Goal: Task Accomplishment & Management: Use online tool/utility

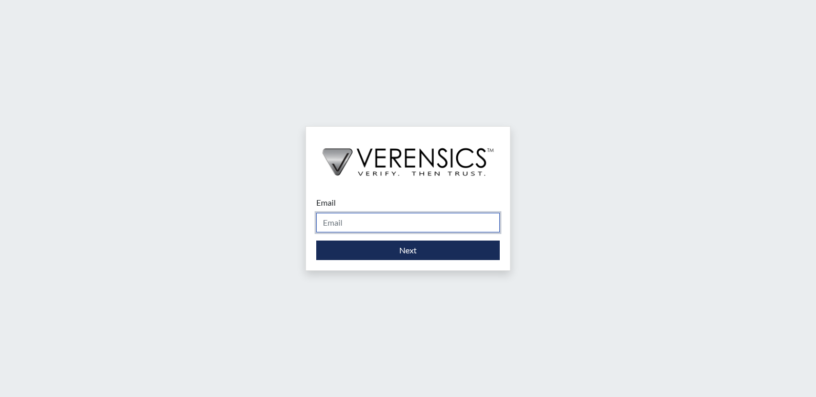
drag, startPoint x: 333, startPoint y: 217, endPoint x: 335, endPoint y: 229, distance: 11.5
click at [333, 217] on input "Email" at bounding box center [408, 222] width 184 height 19
type input "[PERSON_NAME][EMAIL_ADDRESS][PERSON_NAME][DOMAIN_NAME]"
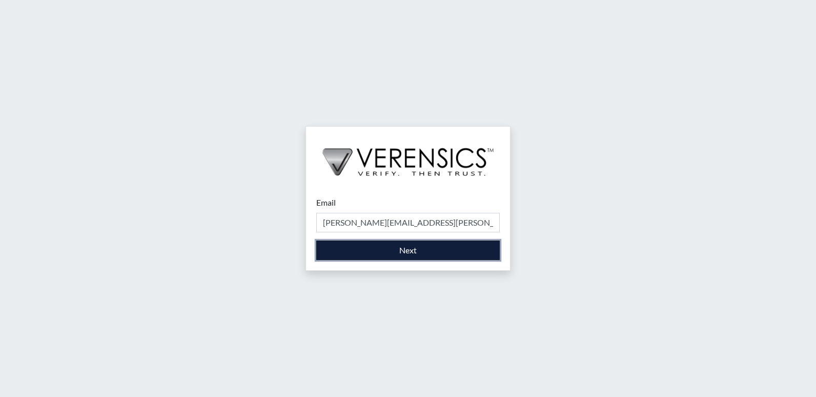
click at [379, 253] on button "Next" at bounding box center [408, 249] width 184 height 19
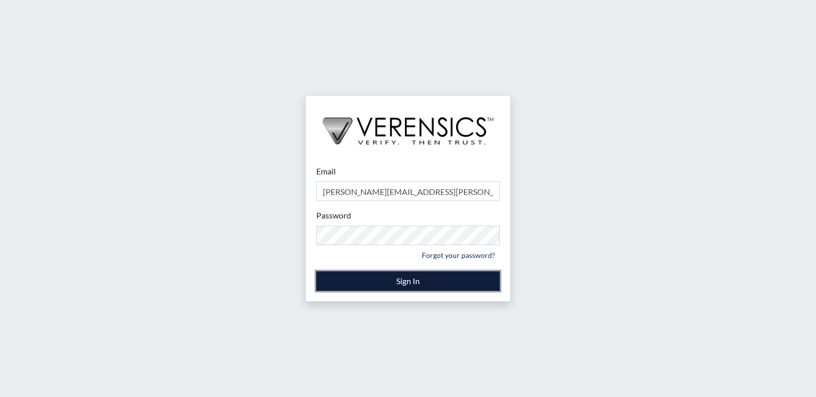
click at [370, 277] on button "Sign In" at bounding box center [408, 280] width 184 height 19
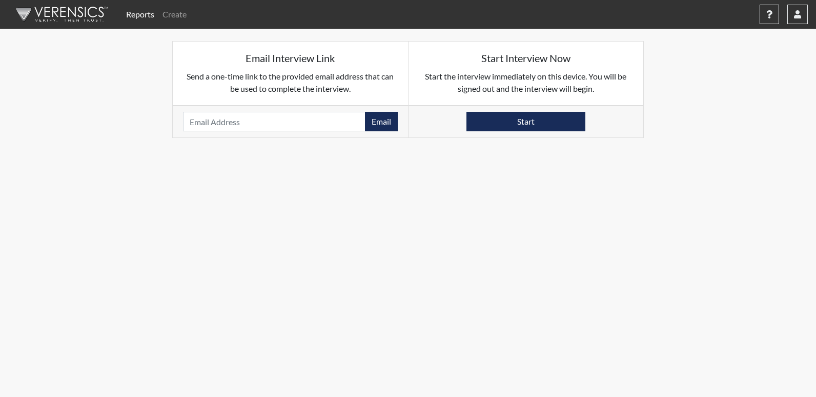
click at [130, 12] on link "Reports" at bounding box center [140, 14] width 36 height 21
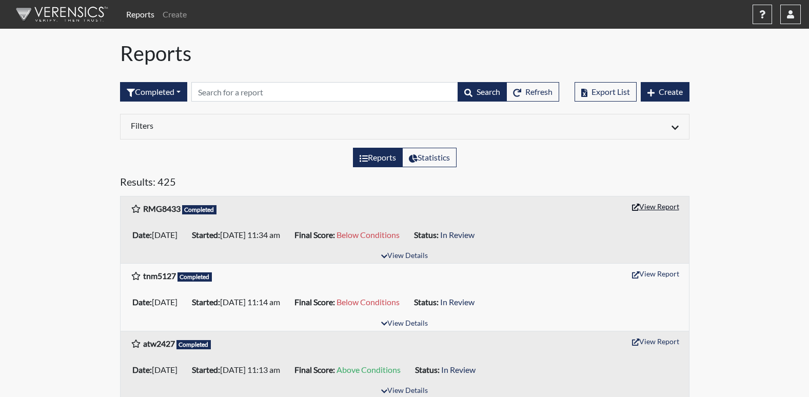
click at [642, 208] on button "View Report" at bounding box center [655, 206] width 56 height 16
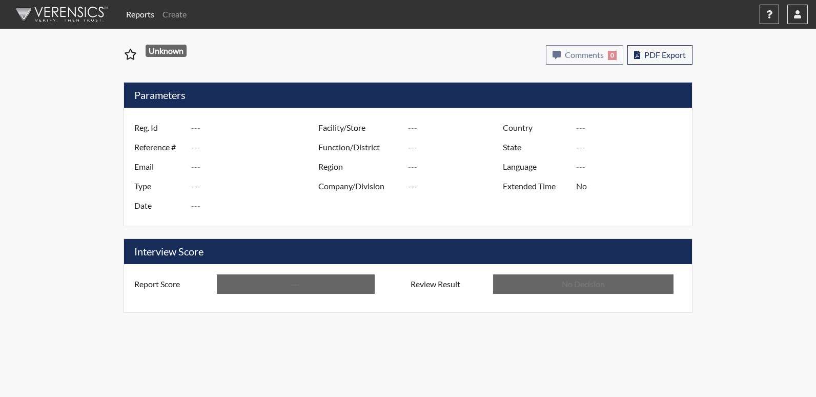
type input "RMG8433"
type input "51261"
type input "---"
type input "Corrections Pre-Employment"
type input "[DATE]"
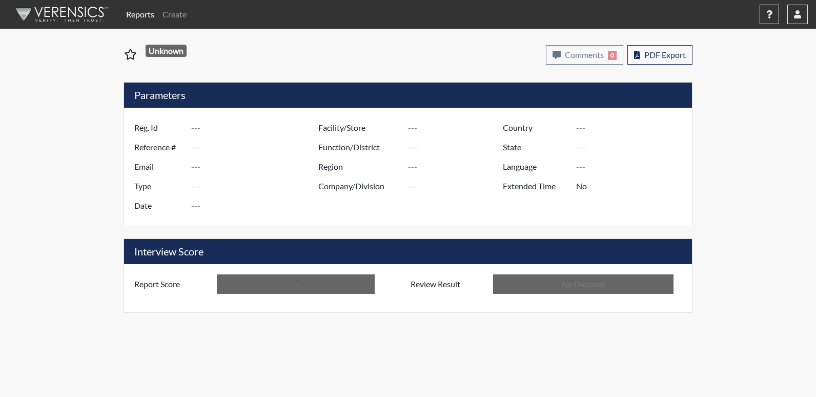
type input "[PERSON_NAME]"
type input "[GEOGRAPHIC_DATA]"
type input "[US_STATE]"
type input "English"
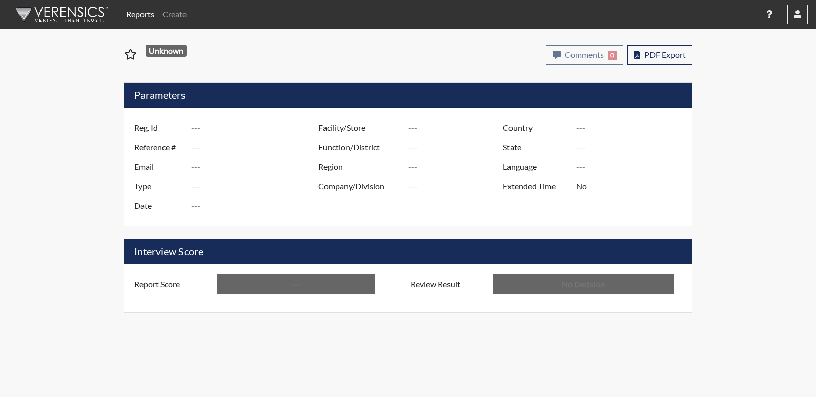
type input "Below Conditions"
type input "In Review"
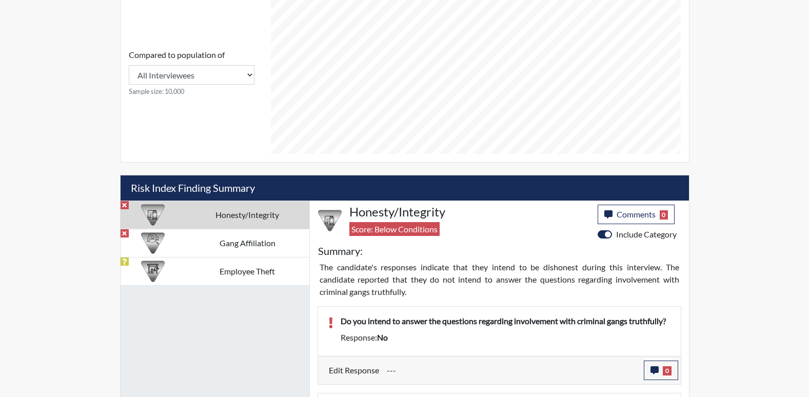
scroll to position [461, 0]
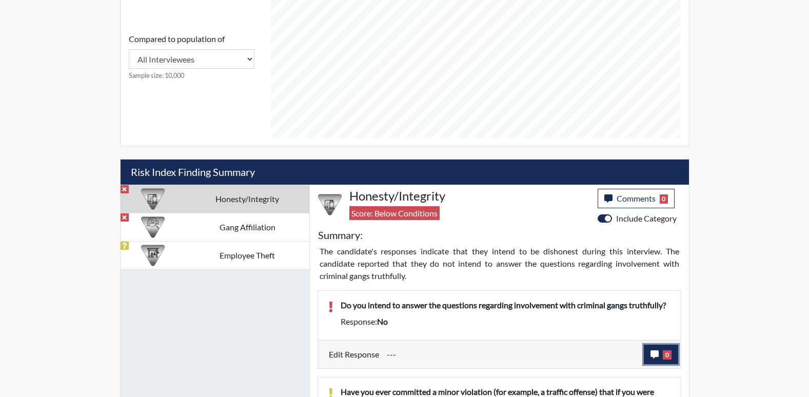
click at [655, 358] on icon "button" at bounding box center [654, 354] width 8 height 8
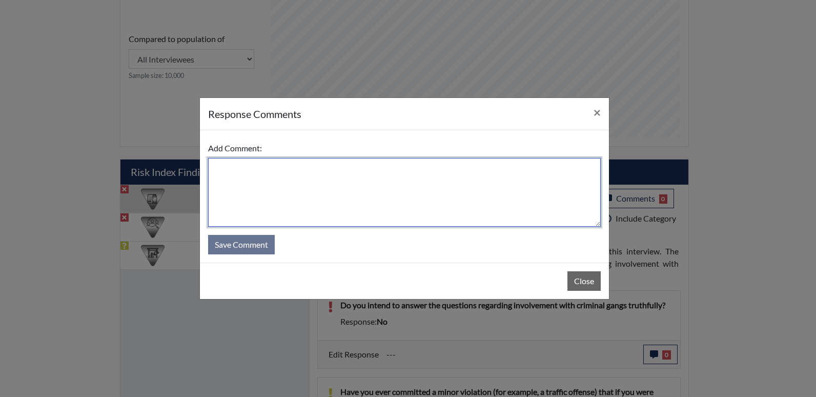
click at [245, 172] on textarea at bounding box center [404, 192] width 393 height 69
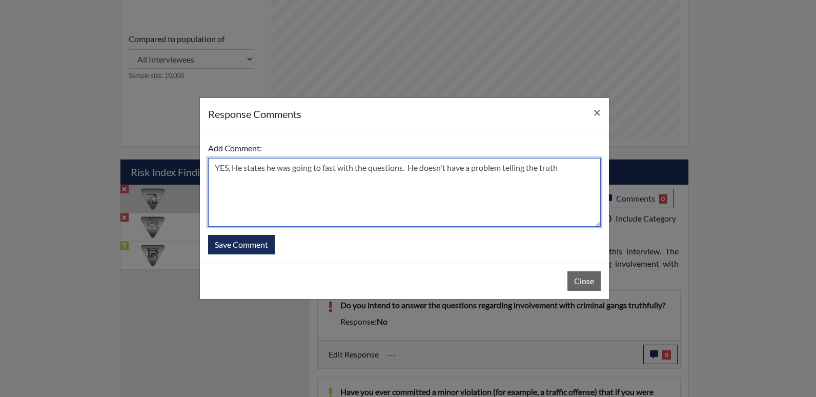
click at [570, 169] on textarea "YES, He states he was going to fast with the questions. He doesn't have a probl…" at bounding box center [404, 192] width 393 height 69
click at [502, 182] on textarea "YES, He states he was going to fast with the questions. He doesn't have a probl…" at bounding box center [404, 192] width 393 height 69
type textarea "YES, He states he was going to fast with the questions. He doesn't have a probl…"
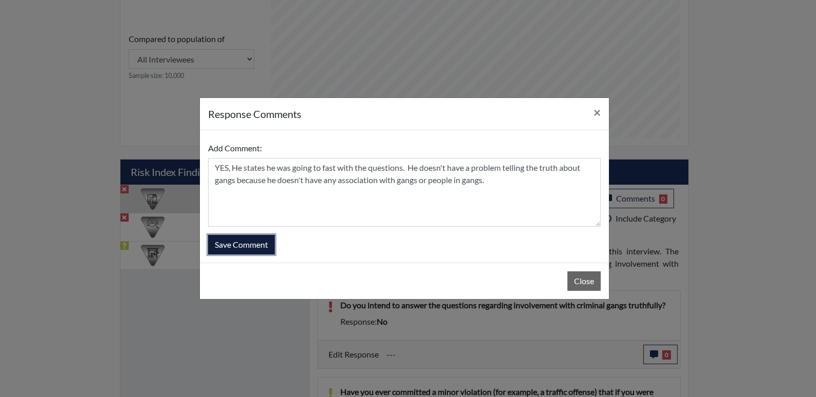
click at [224, 245] on button "Save Comment" at bounding box center [241, 244] width 67 height 19
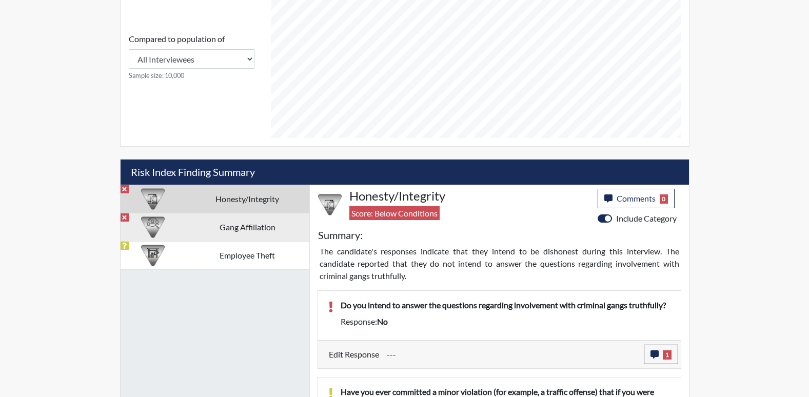
click at [232, 227] on td "Gang Affiliation" at bounding box center [248, 227] width 124 height 28
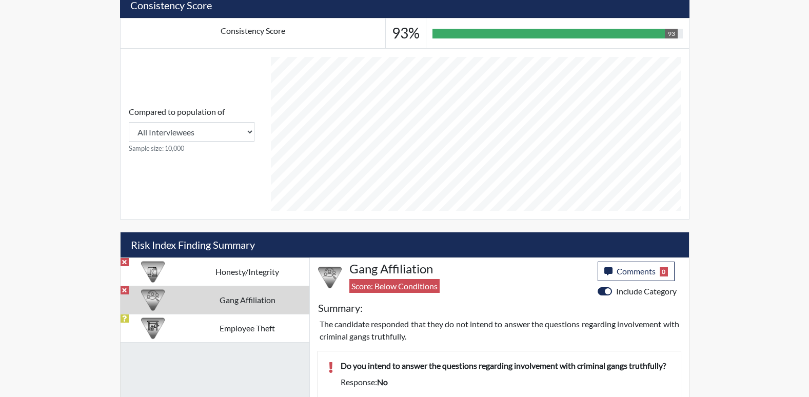
scroll to position [370, 0]
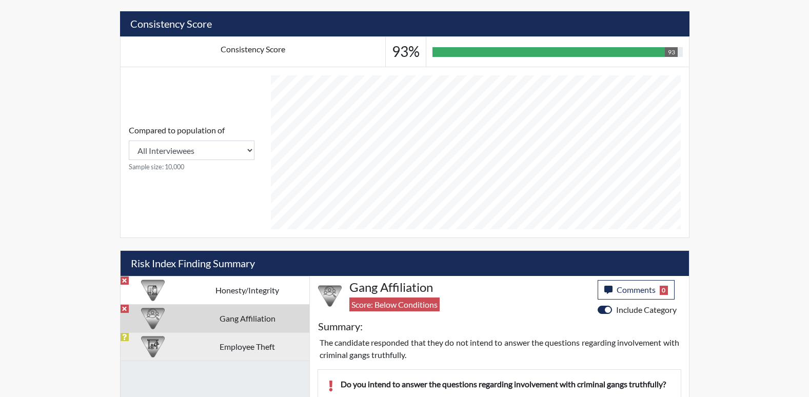
click at [208, 345] on td "Employee Theft" at bounding box center [248, 346] width 124 height 28
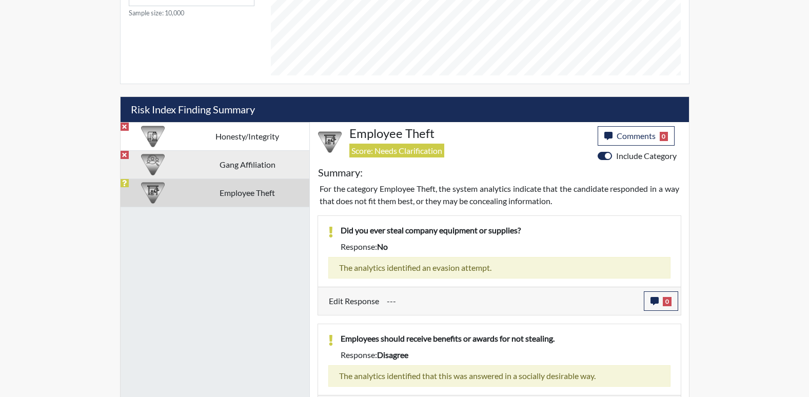
click at [239, 163] on td "Gang Affiliation" at bounding box center [248, 164] width 124 height 28
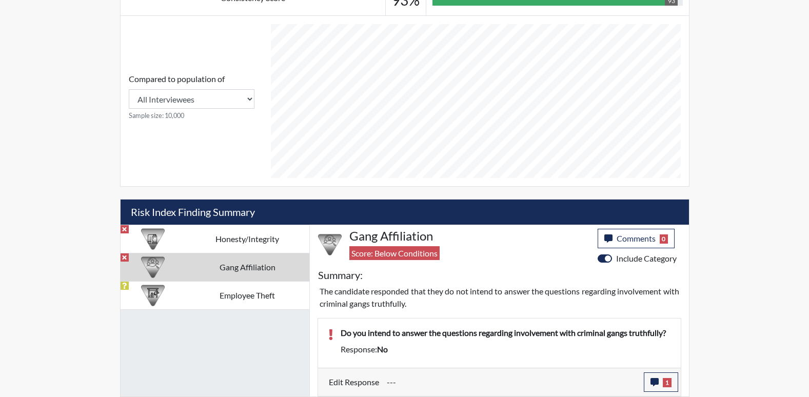
scroll to position [421, 0]
click at [206, 240] on td "Honesty/Integrity" at bounding box center [248, 239] width 124 height 28
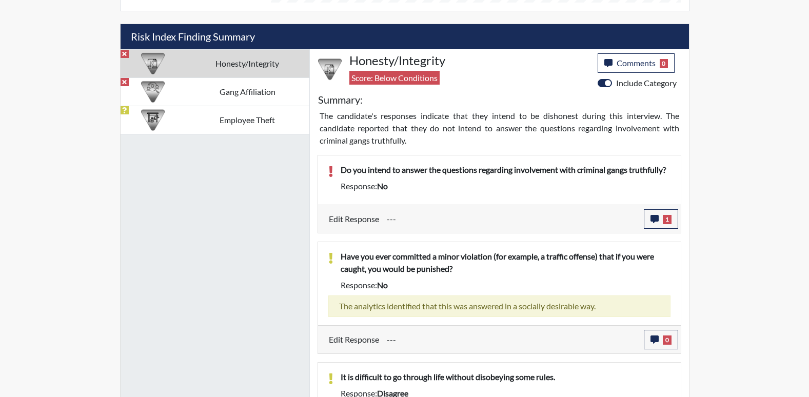
scroll to position [520, 0]
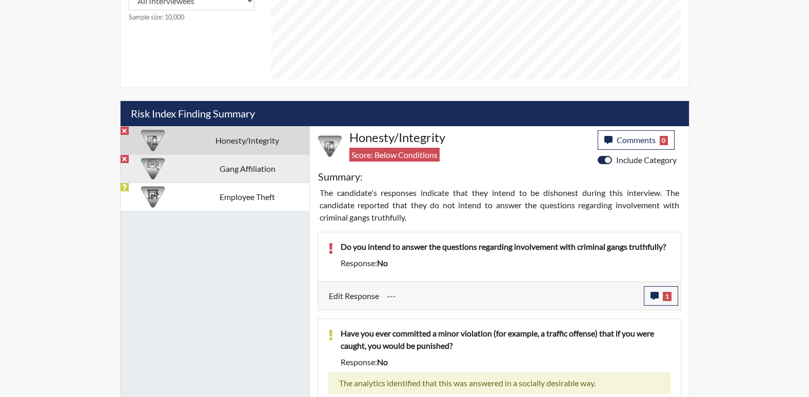
click at [227, 168] on td "Gang Affiliation" at bounding box center [248, 168] width 124 height 28
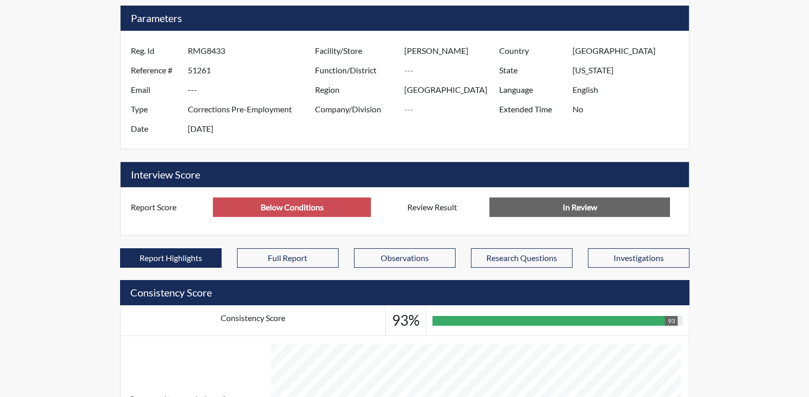
scroll to position [11, 0]
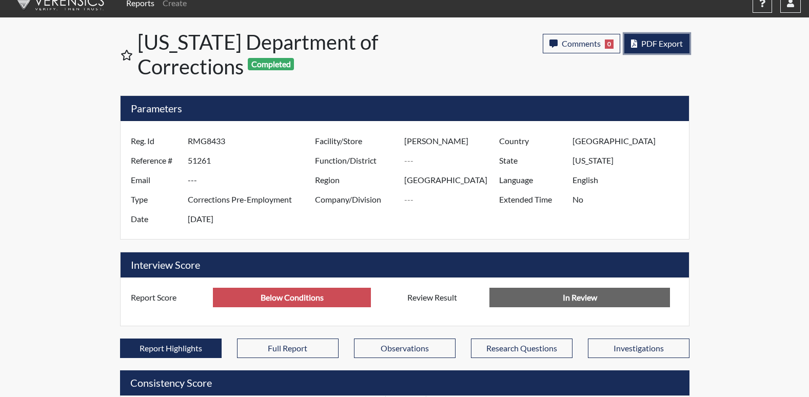
click at [655, 48] on button "PDF Export" at bounding box center [656, 43] width 65 height 19
